Goal: Transaction & Acquisition: Book appointment/travel/reservation

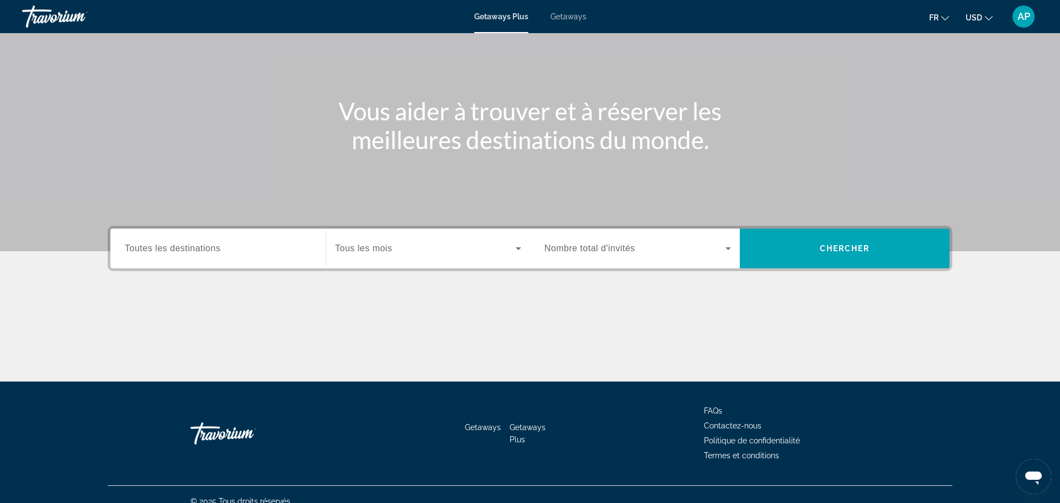
scroll to position [81, 0]
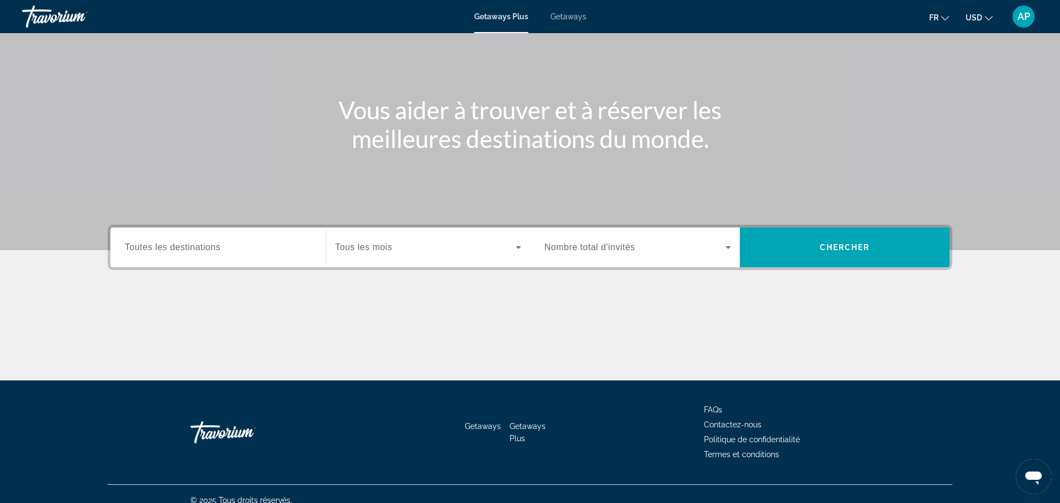
click at [432, 259] on div "Search widget" at bounding box center [428, 247] width 186 height 31
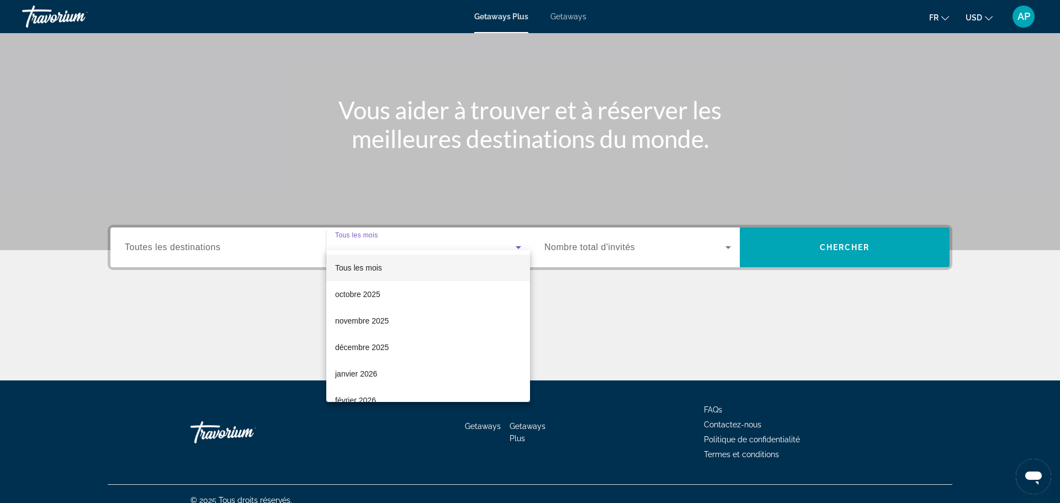
scroll to position [94, 0]
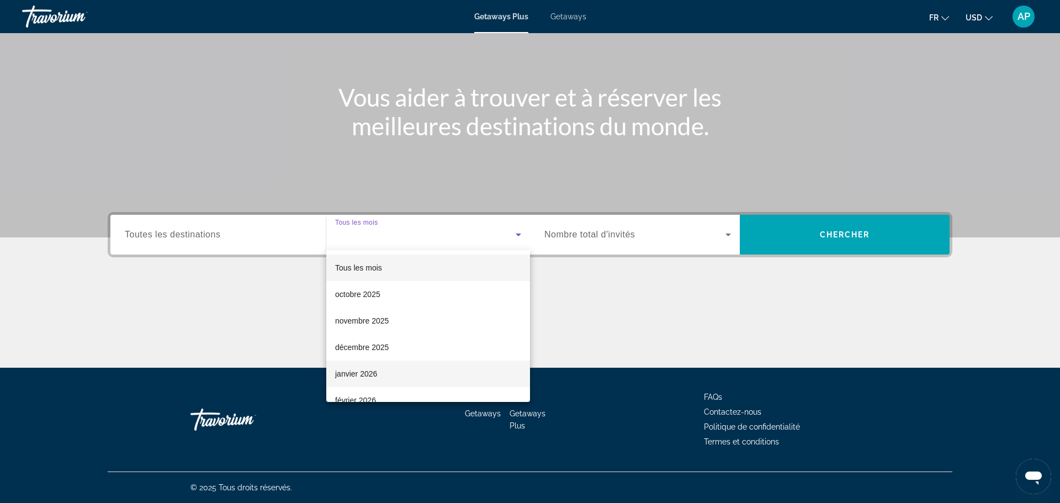
click at [348, 371] on span "janvier 2026" at bounding box center [356, 373] width 42 height 13
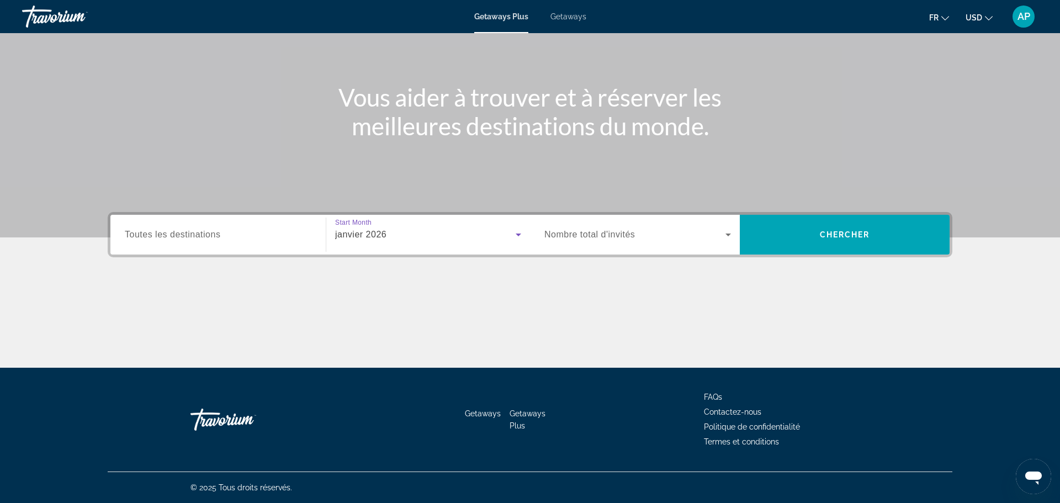
click at [622, 243] on div "Search widget" at bounding box center [637, 234] width 187 height 31
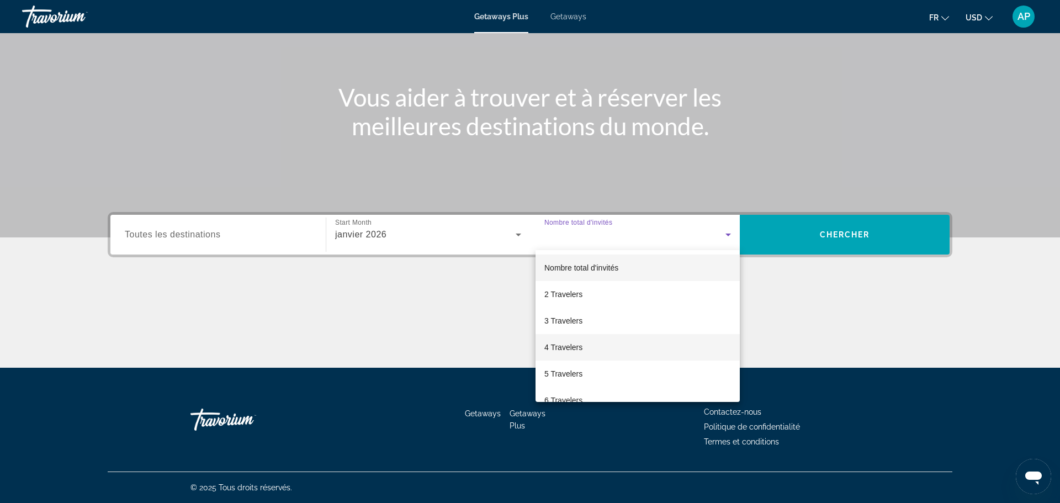
click at [559, 343] on span "4 Travelers" at bounding box center [563, 346] width 38 height 13
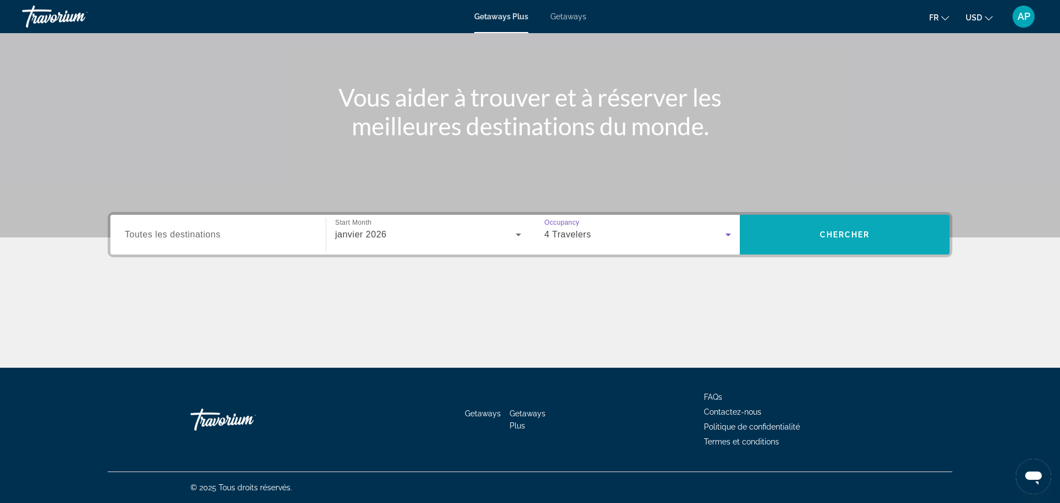
click at [795, 238] on span "Search" at bounding box center [844, 234] width 210 height 26
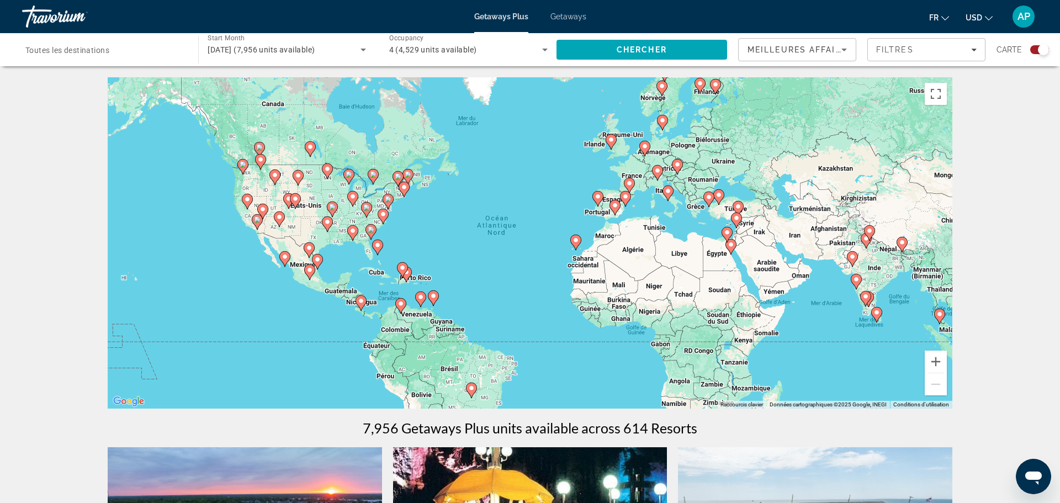
click at [283, 259] on image "Main content" at bounding box center [284, 256] width 7 height 7
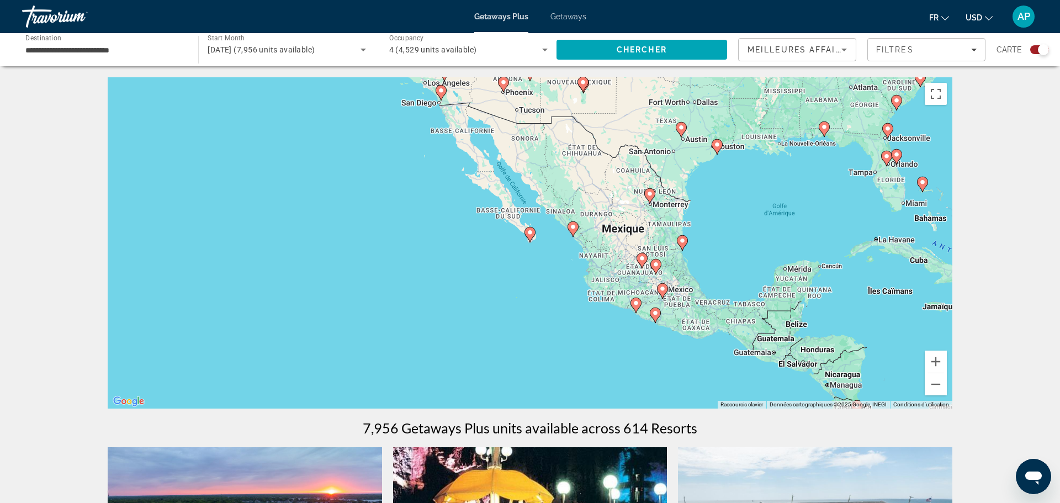
click at [684, 243] on image "Main content" at bounding box center [682, 240] width 7 height 7
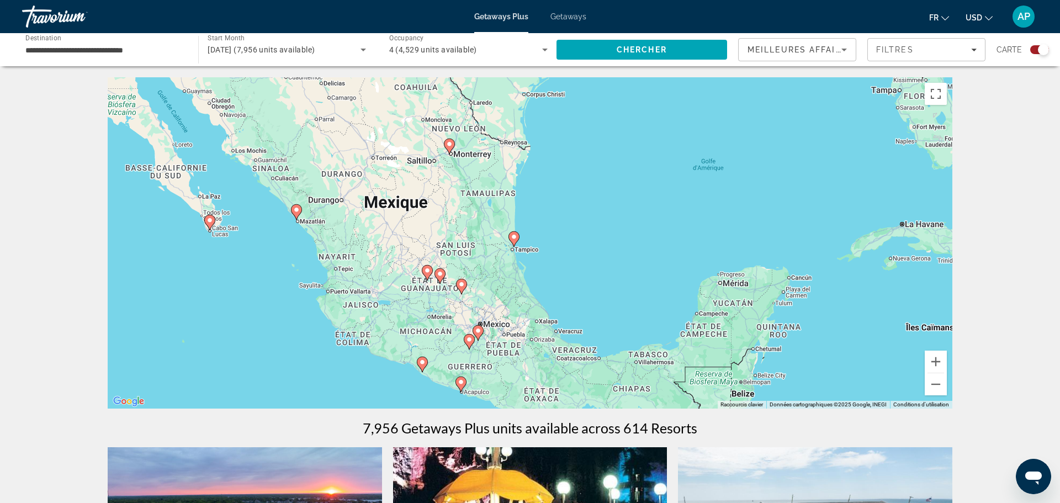
click at [461, 383] on image "Main content" at bounding box center [460, 382] width 7 height 7
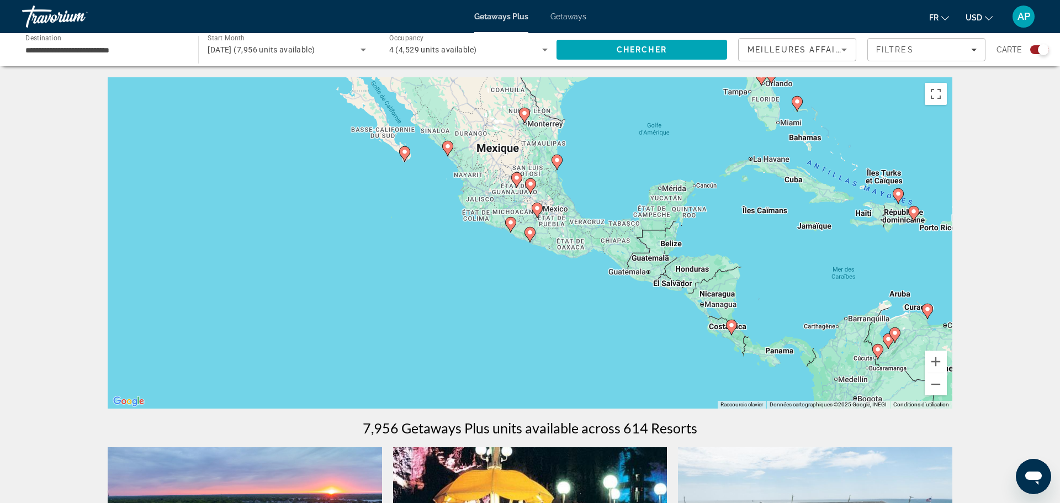
click at [530, 235] on image "Main content" at bounding box center [529, 232] width 7 height 7
type input "**********"
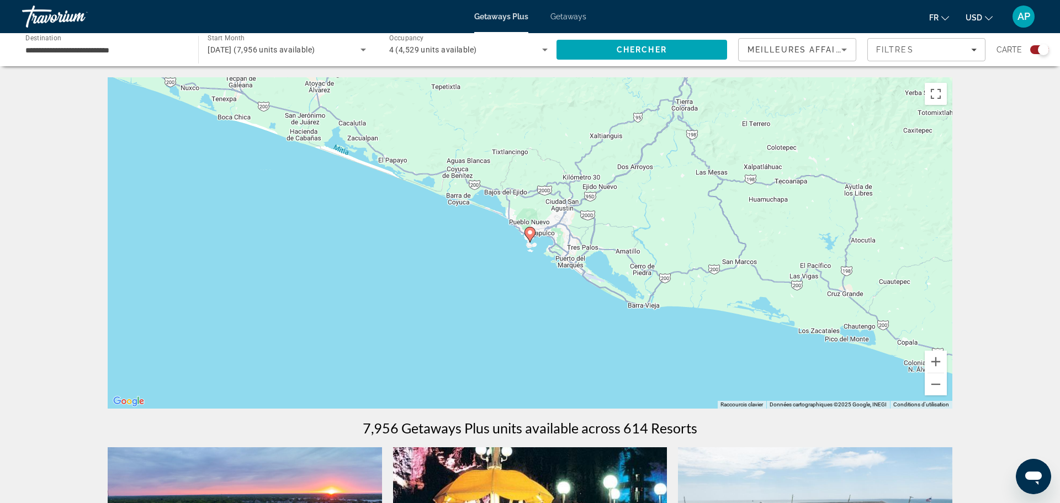
click at [530, 235] on image "Main content" at bounding box center [529, 232] width 7 height 7
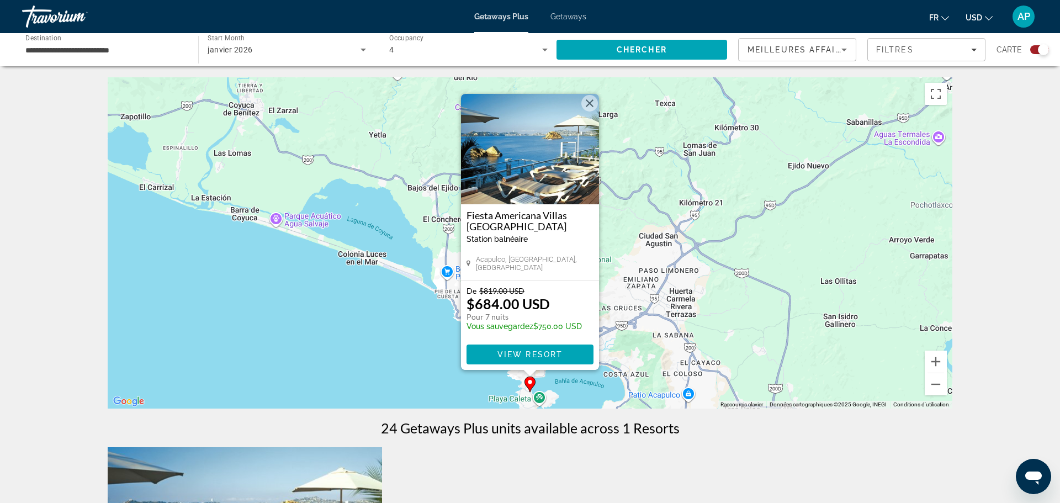
click at [560, 17] on span "Getaways" at bounding box center [568, 16] width 36 height 9
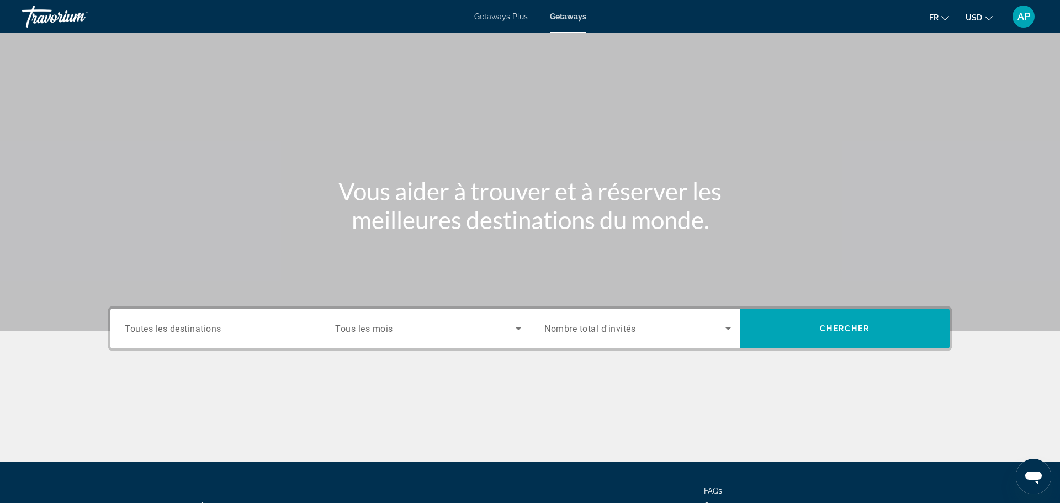
click at [508, 17] on span "Getaways Plus" at bounding box center [501, 16] width 54 height 9
click at [380, 340] on div "Search widget" at bounding box center [428, 328] width 186 height 31
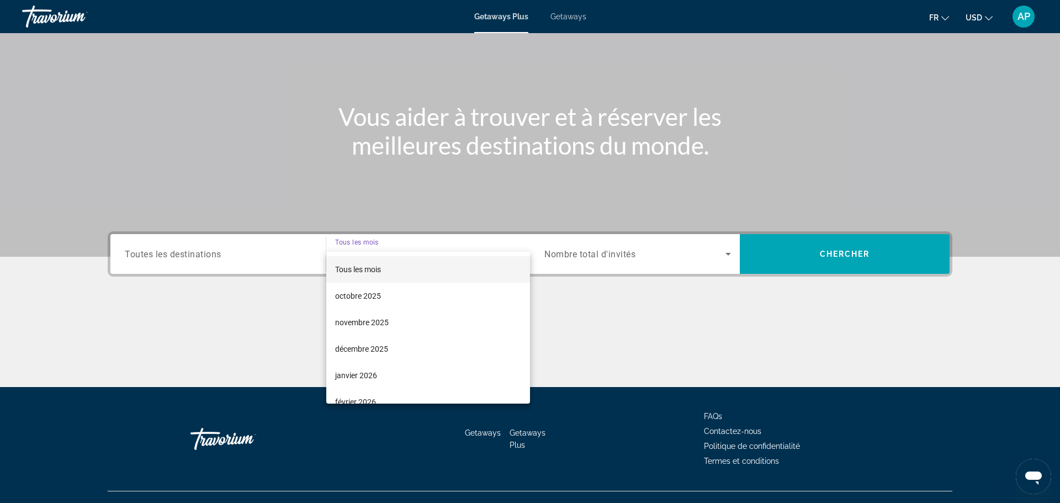
scroll to position [94, 0]
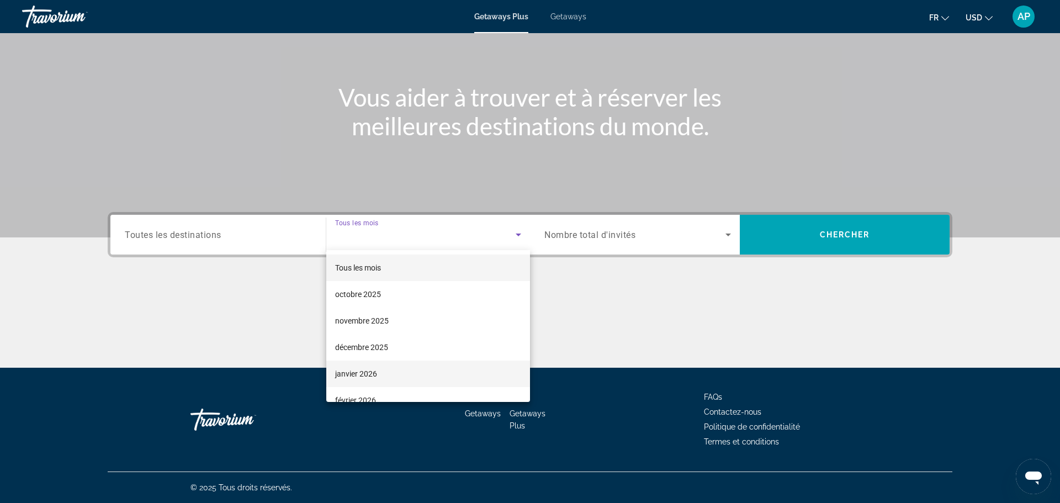
click at [348, 374] on span "janvier 2026" at bounding box center [356, 373] width 42 height 13
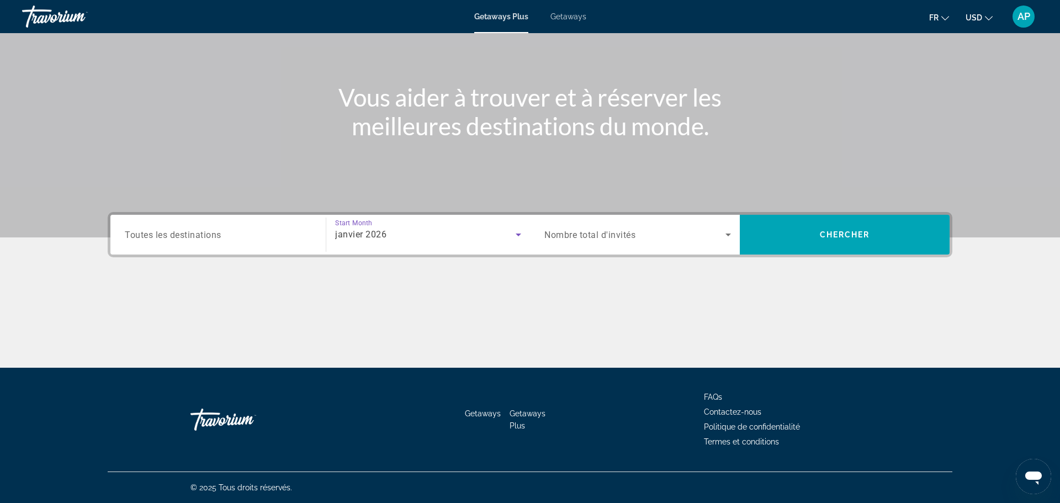
click at [618, 236] on span "Nombre total d'invités" at bounding box center [589, 235] width 91 height 10
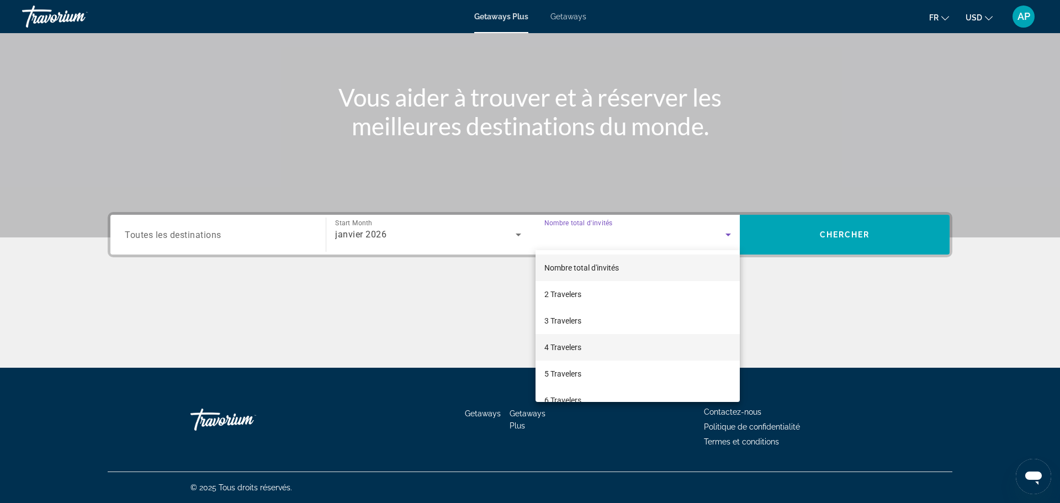
click at [561, 342] on span "4 Travelers" at bounding box center [562, 346] width 37 height 13
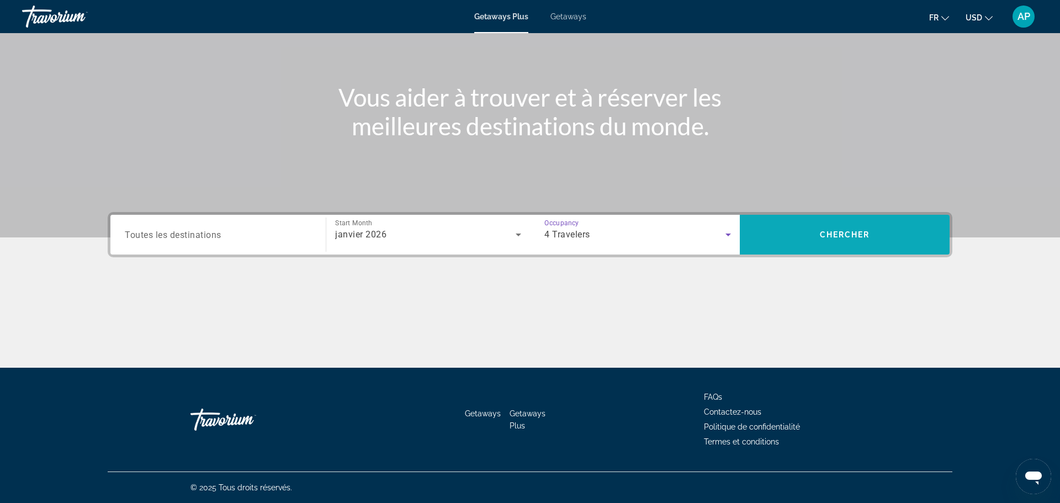
click at [818, 225] on span "Search" at bounding box center [844, 234] width 210 height 26
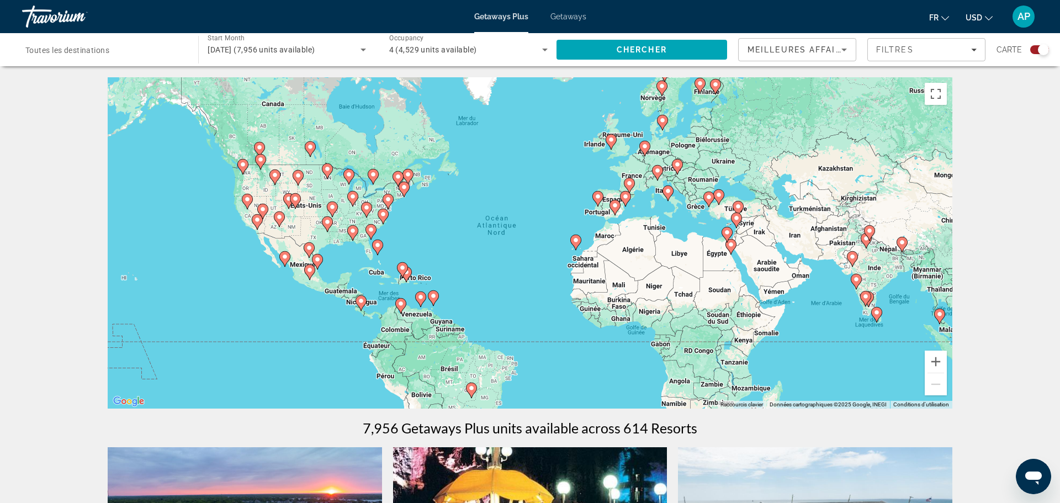
click at [120, 44] on input "Destination Toutes les destinations" at bounding box center [104, 50] width 158 height 13
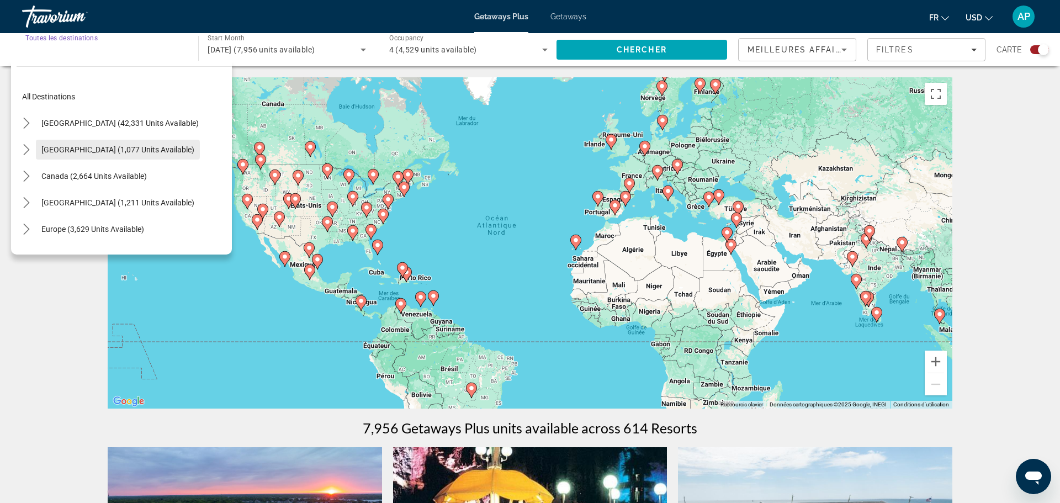
click at [63, 146] on span "[GEOGRAPHIC_DATA] (1,077 units available)" at bounding box center [117, 149] width 153 height 9
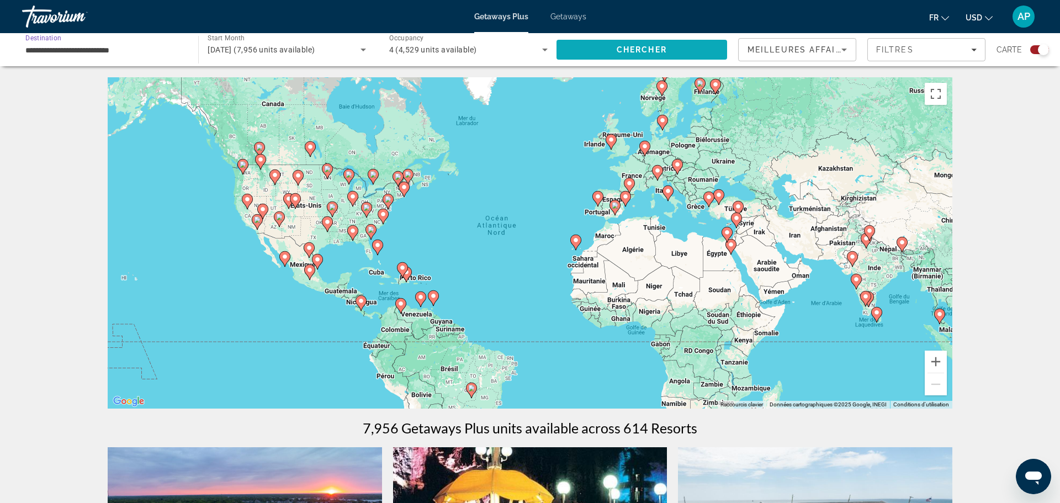
click at [631, 47] on span "Chercher" at bounding box center [641, 49] width 50 height 9
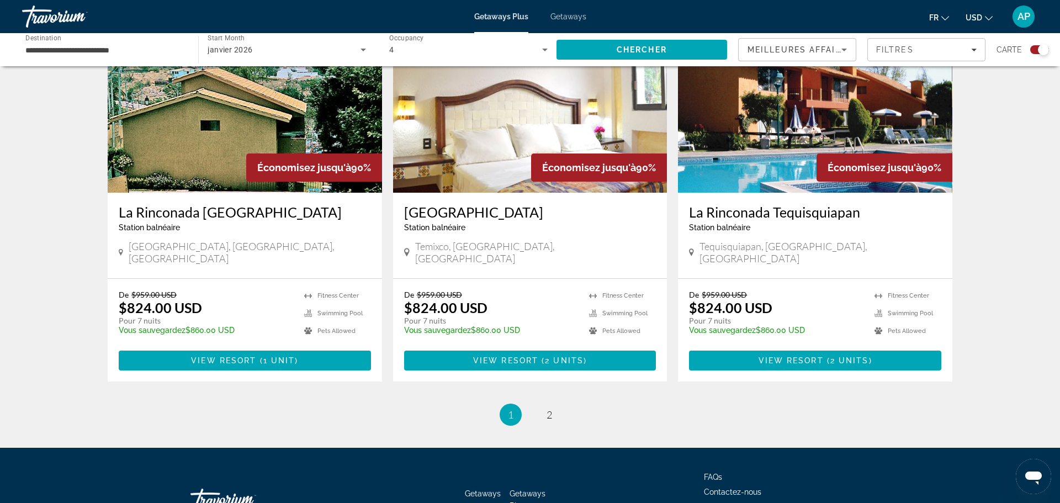
scroll to position [1641, 0]
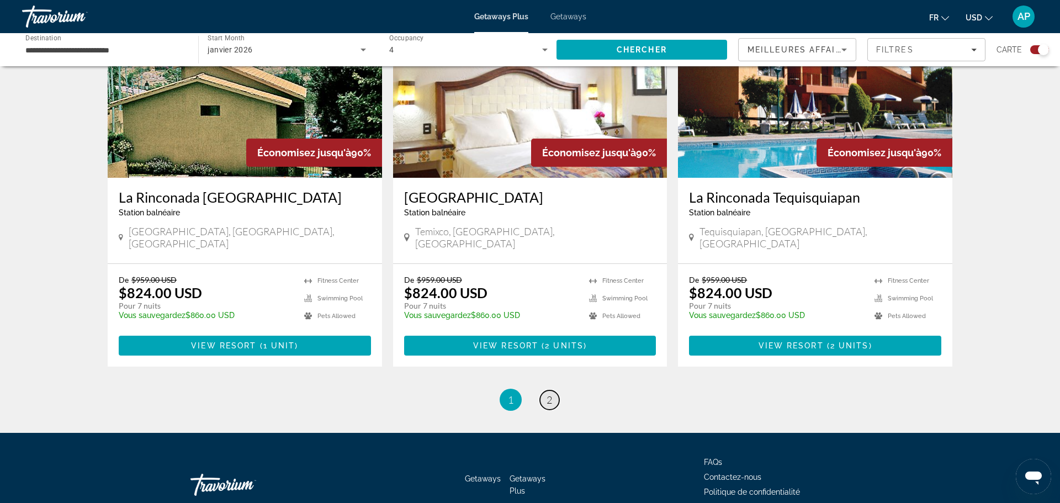
click at [550, 393] on span "2" at bounding box center [549, 399] width 6 height 12
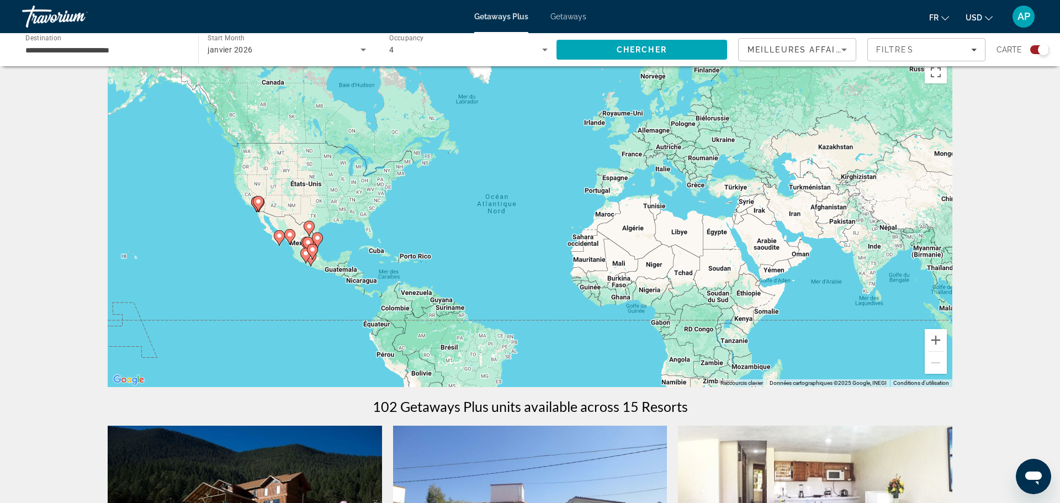
scroll to position [20, 0]
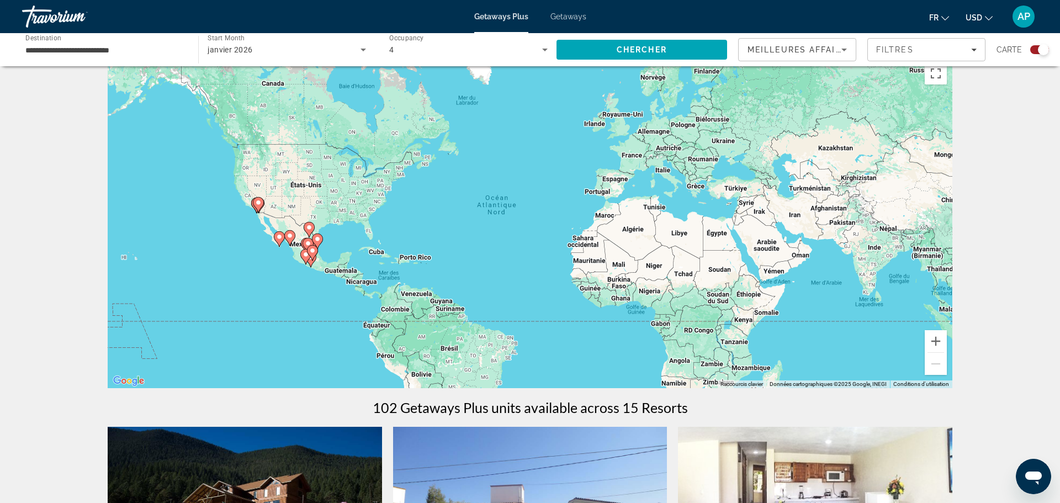
click at [278, 242] on icon "Main content" at bounding box center [279, 239] width 10 height 14
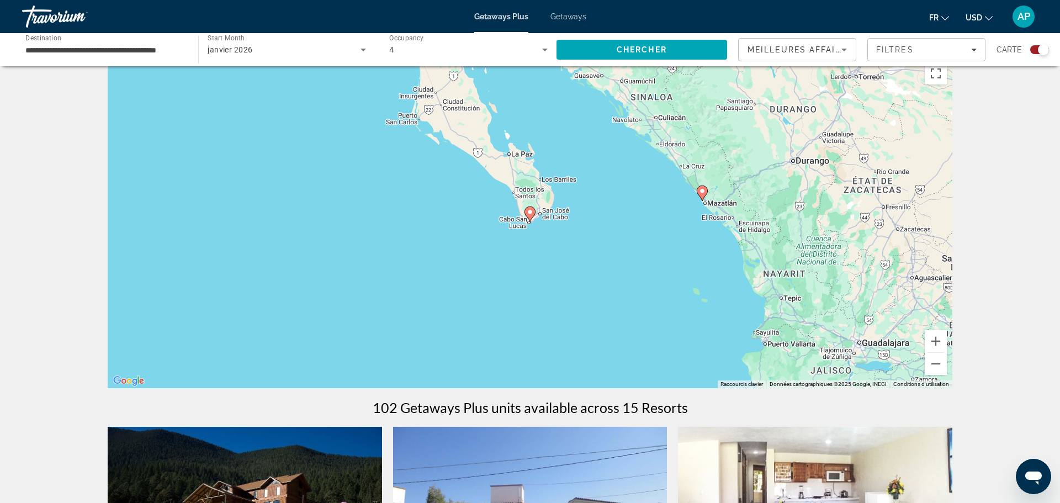
click at [701, 193] on image "Main content" at bounding box center [702, 191] width 7 height 7
type input "**********"
click at [701, 193] on div "Pour naviguer, appuyez sur les touches fléchées. Pour activer le glissement ave…" at bounding box center [530, 222] width 844 height 331
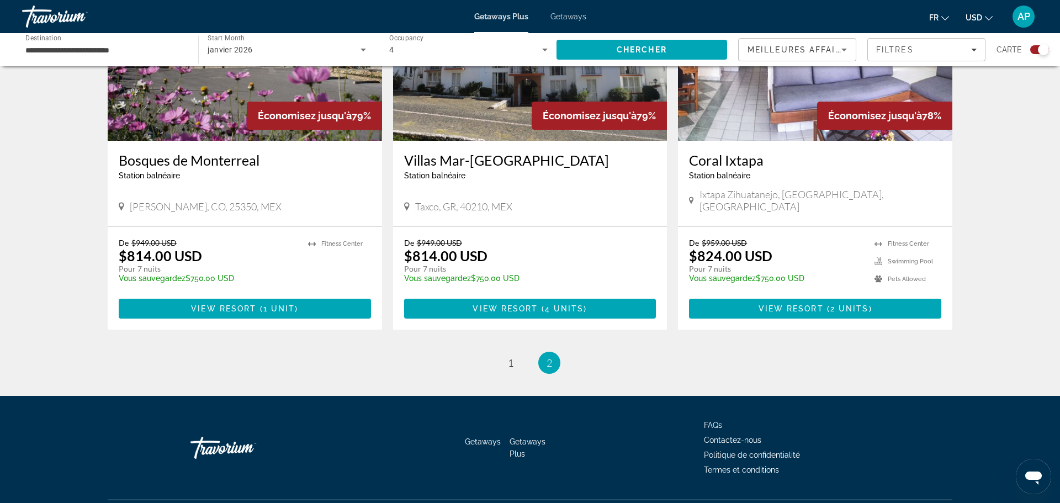
scroll to position [499, 0]
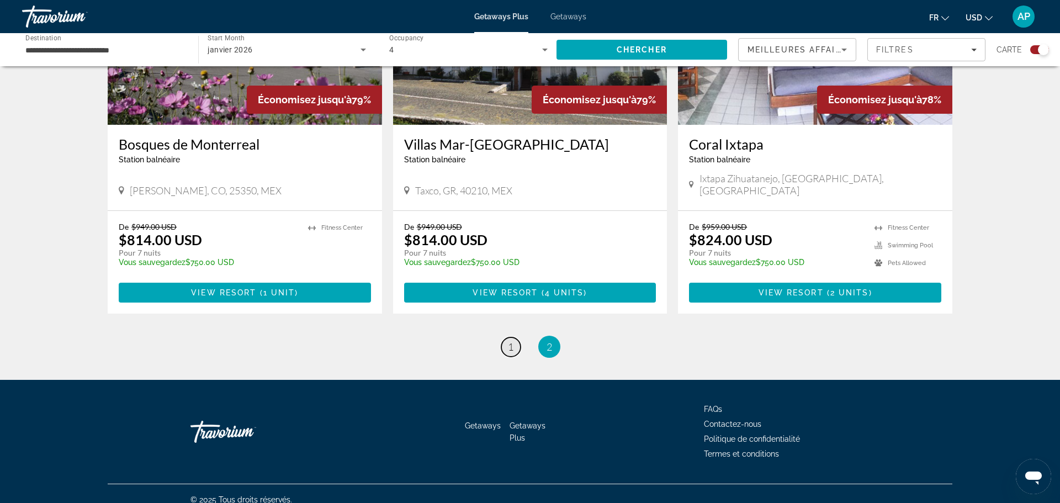
click at [503, 337] on link "page 1" at bounding box center [510, 346] width 19 height 19
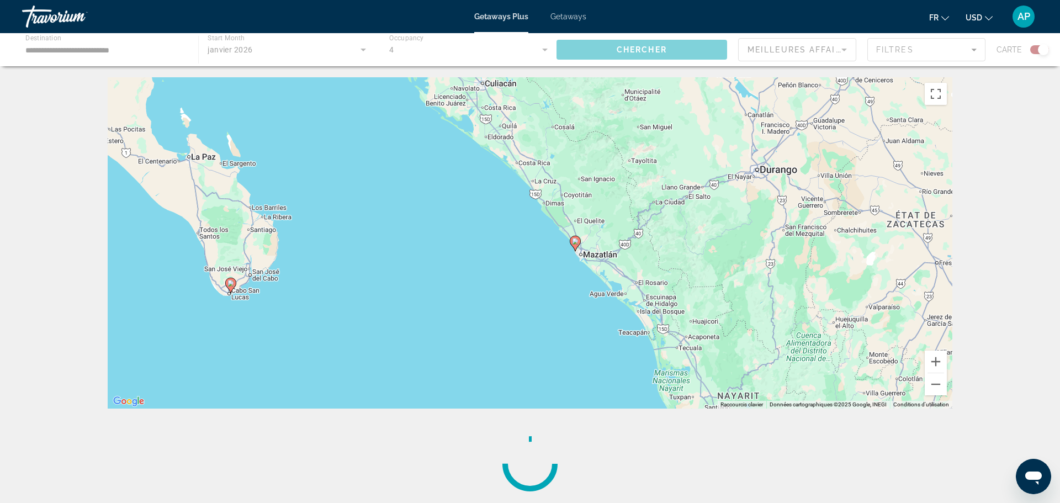
click at [503, 328] on div "Pour activer le glissement avec le clavier, appuyez sur Alt+Entrée. Une fois ce…" at bounding box center [530, 242] width 844 height 331
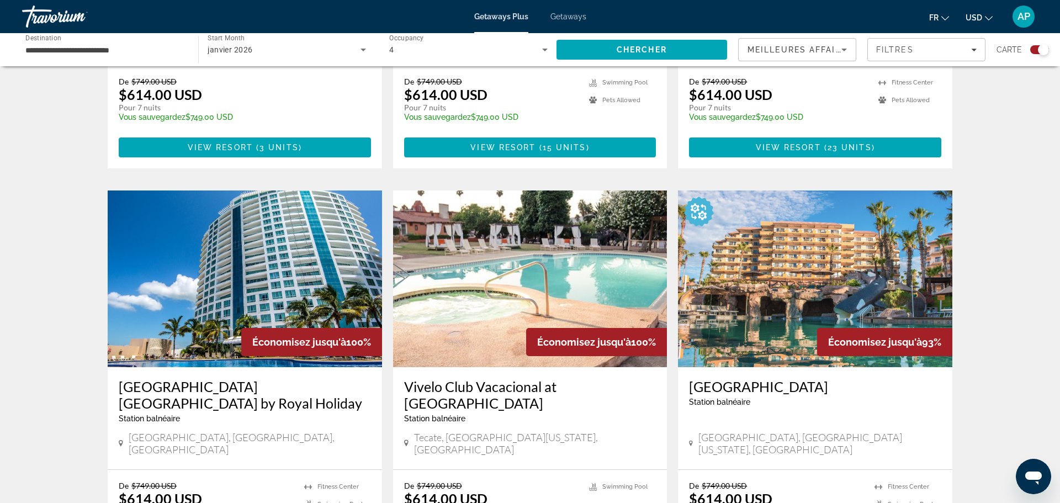
scroll to position [647, 0]
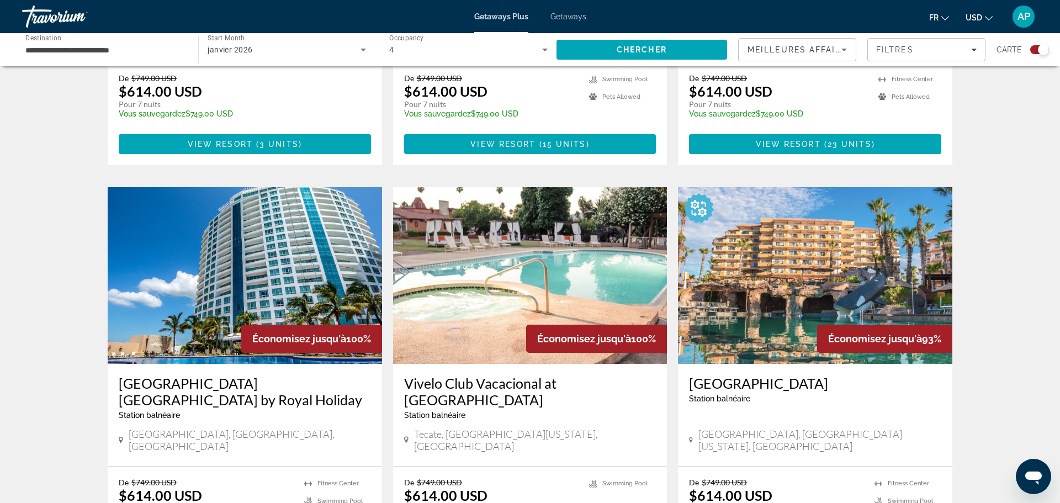
click at [231, 227] on img "Main content" at bounding box center [245, 275] width 274 height 177
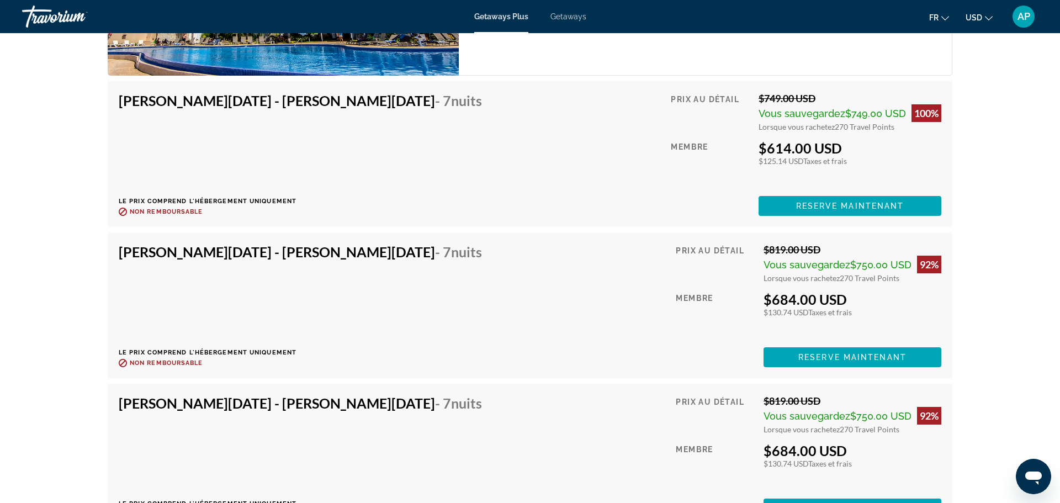
scroll to position [2070, 0]
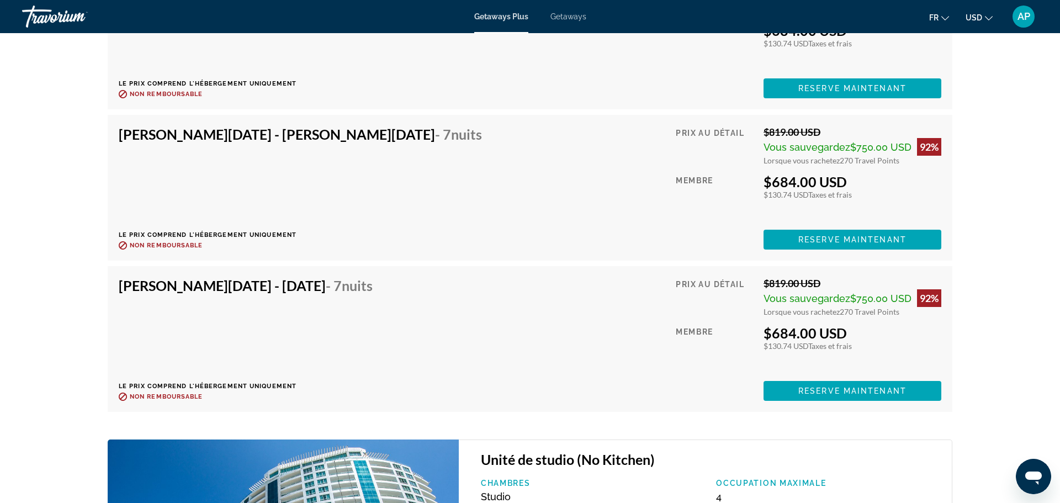
click at [430, 142] on div "[PERSON_NAME][DATE] - [PERSON_NAME][DATE] - 7 nuits Le prix comprend l'hébergem…" at bounding box center [530, 188] width 822 height 124
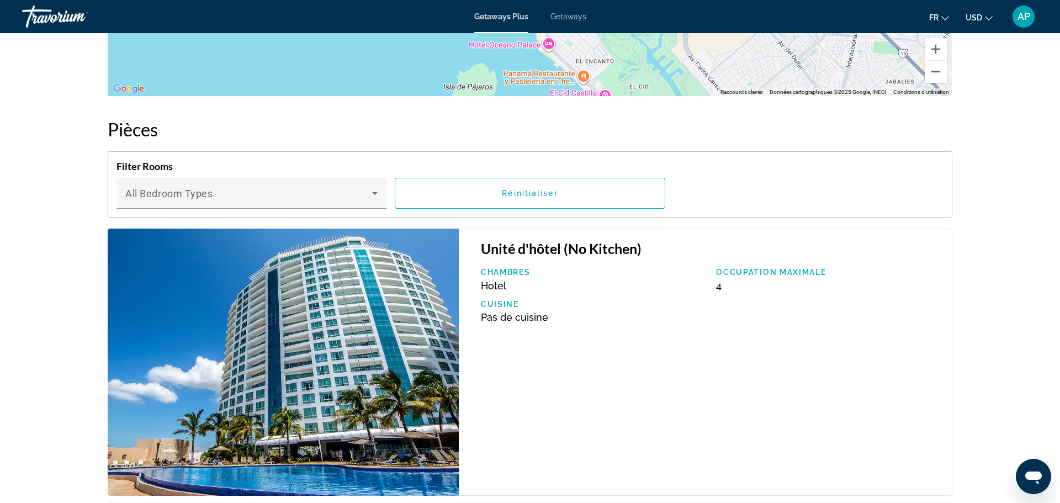
scroll to position [1646, 0]
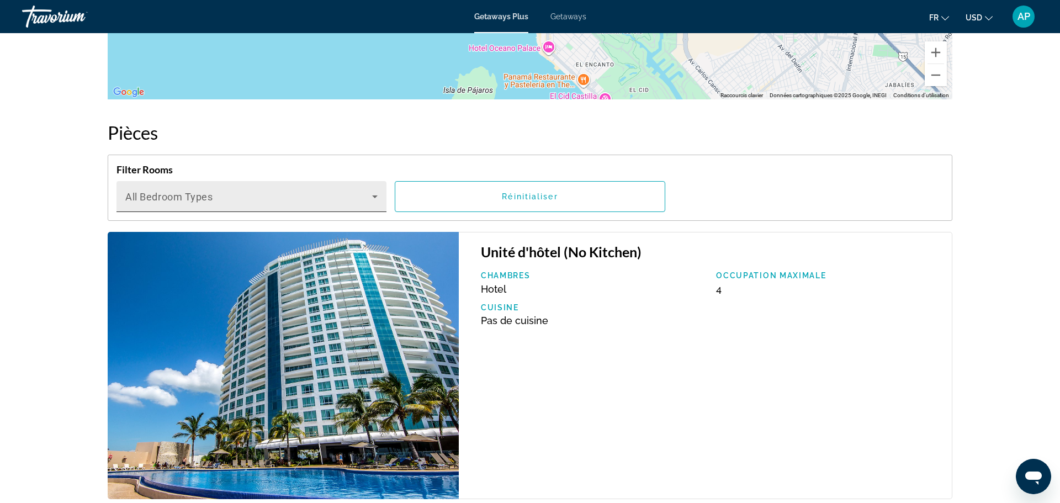
click at [368, 204] on span "Main content" at bounding box center [248, 200] width 247 height 13
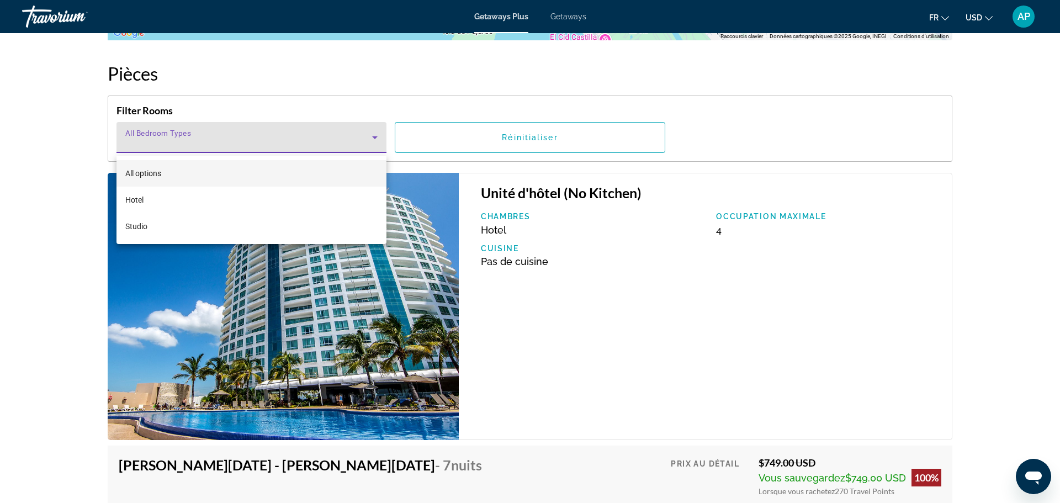
scroll to position [1702, 0]
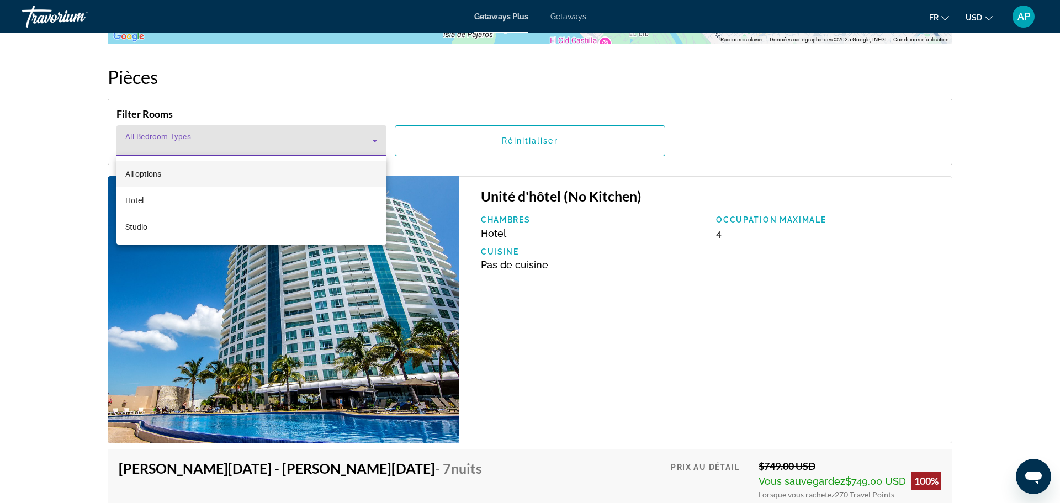
click at [34, 363] on div at bounding box center [530, 251] width 1060 height 503
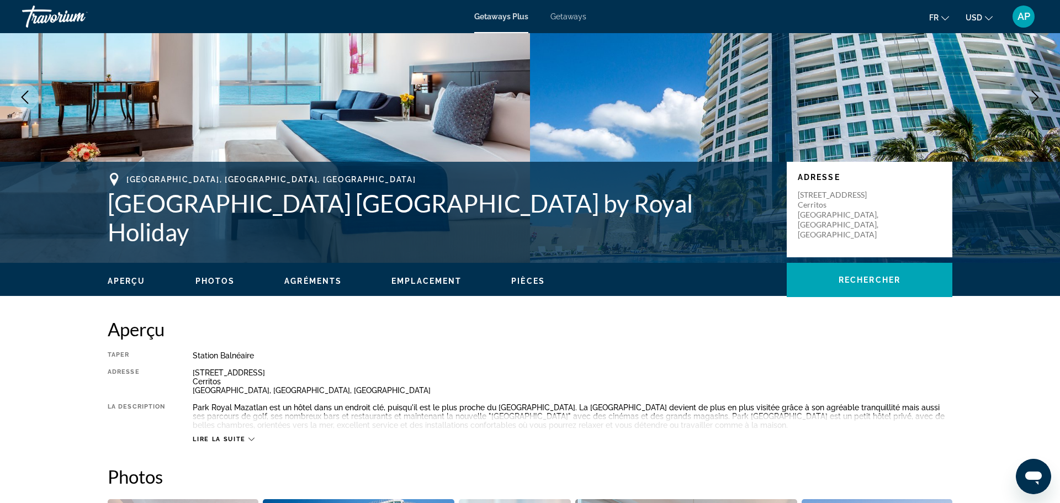
scroll to position [0, 0]
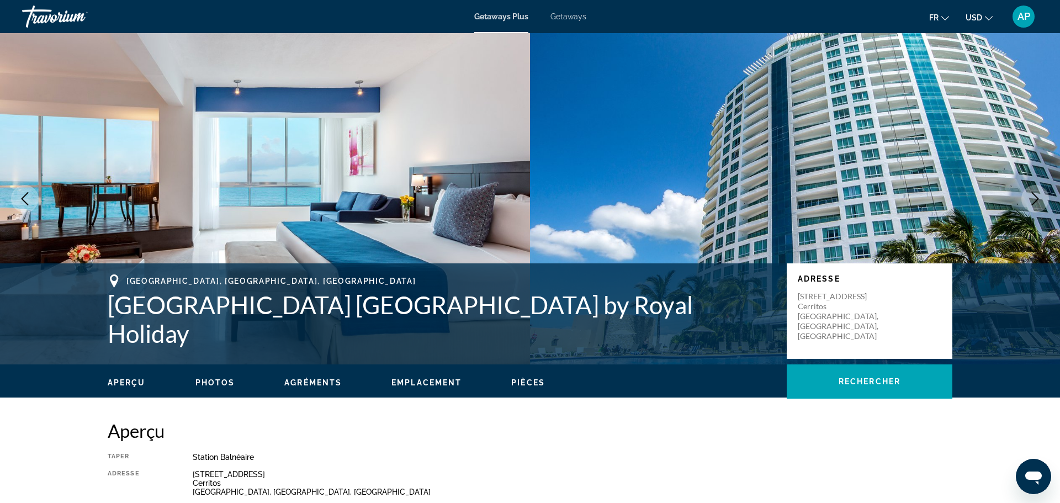
click at [61, 19] on div "Travorium" at bounding box center [77, 16] width 110 height 29
